Goal: Find specific page/section: Find specific page/section

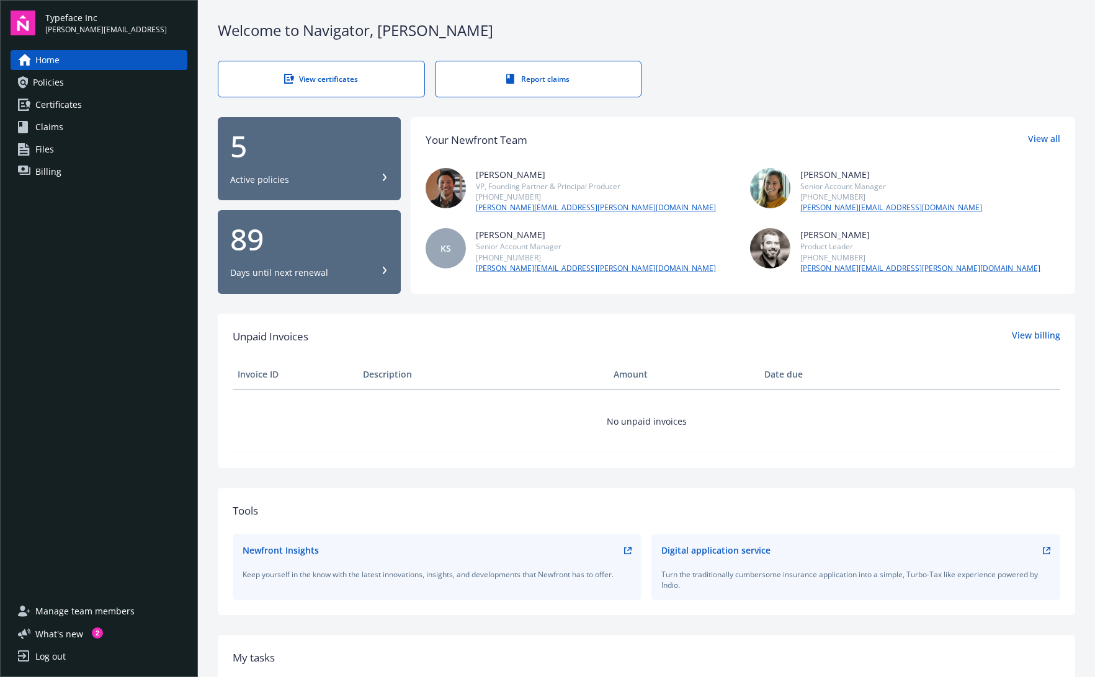
click at [45, 81] on span "Policies" at bounding box center [48, 83] width 31 height 20
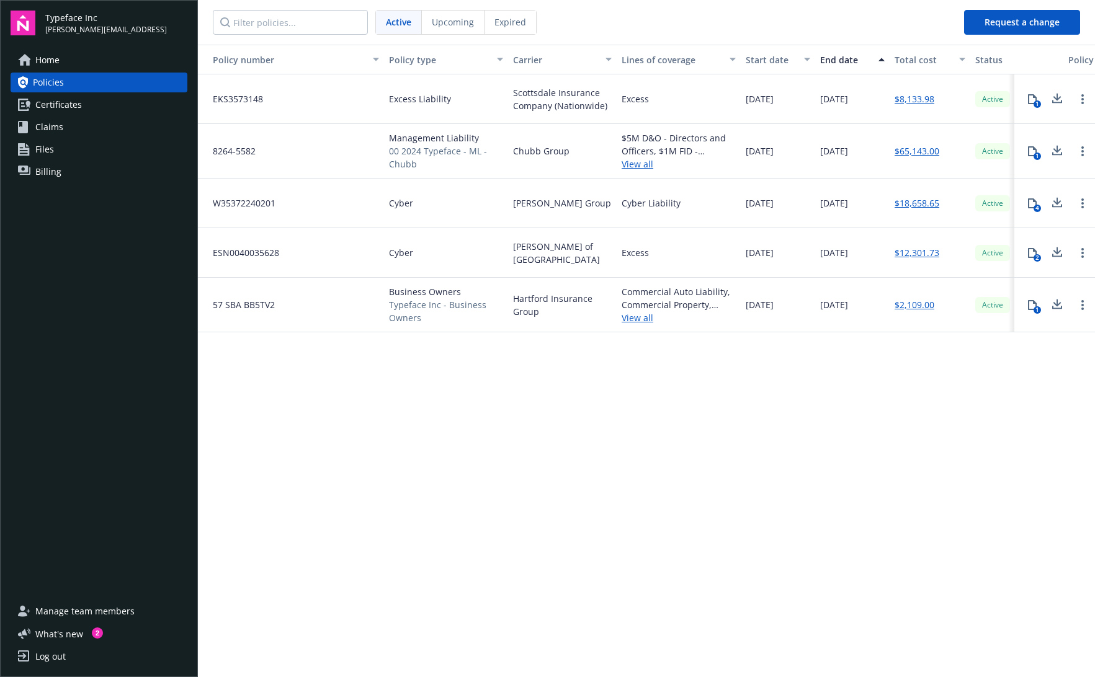
click at [641, 167] on link "View all" at bounding box center [679, 164] width 114 height 13
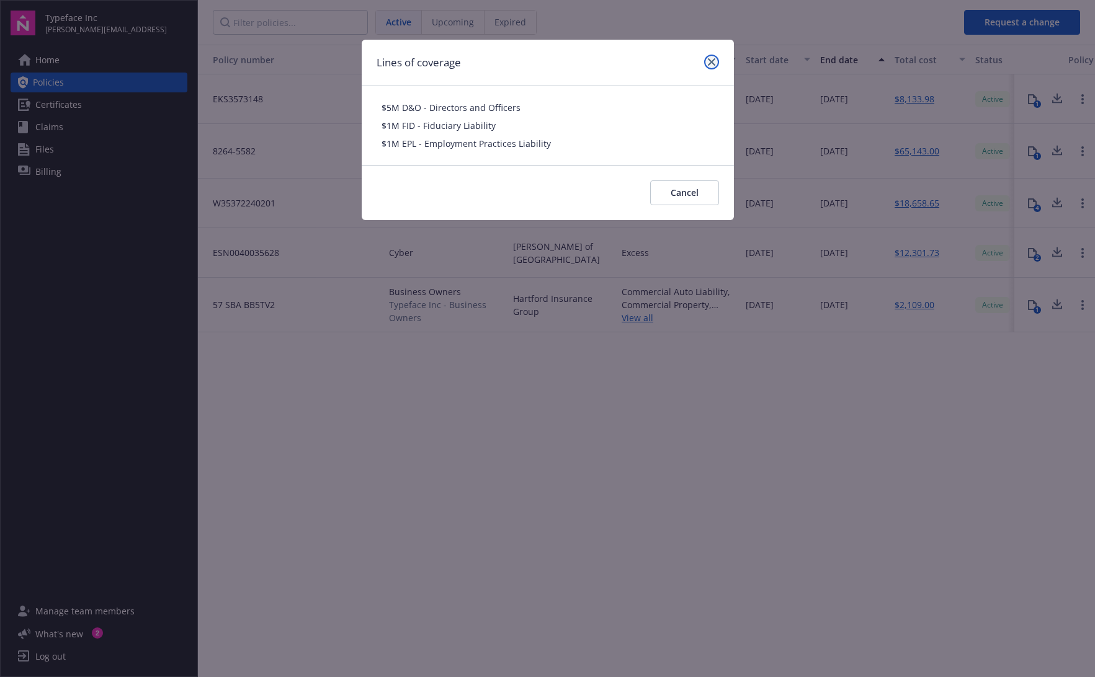
click at [710, 63] on icon "close" at bounding box center [711, 61] width 7 height 7
